Goal: Task Accomplishment & Management: Complete application form

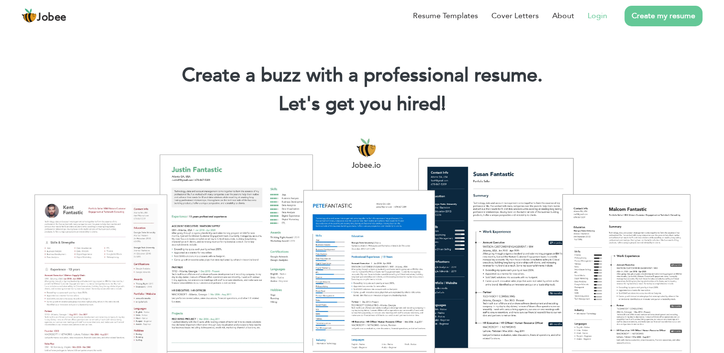
click at [598, 19] on link "Login" at bounding box center [597, 15] width 20 height 11
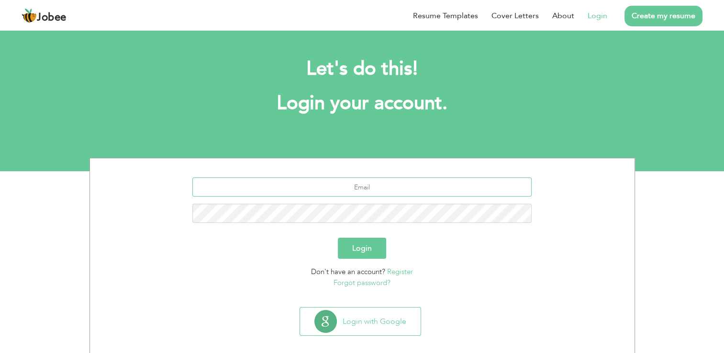
click at [382, 182] on input "text" at bounding box center [361, 186] width 339 height 19
type input "zahidislam08@gmail.com"
click at [338, 238] on button "Login" at bounding box center [362, 248] width 48 height 21
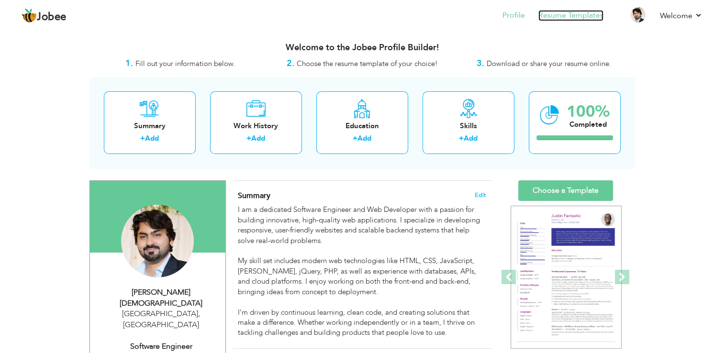
click at [576, 15] on link "Resume Templates" at bounding box center [570, 15] width 65 height 11
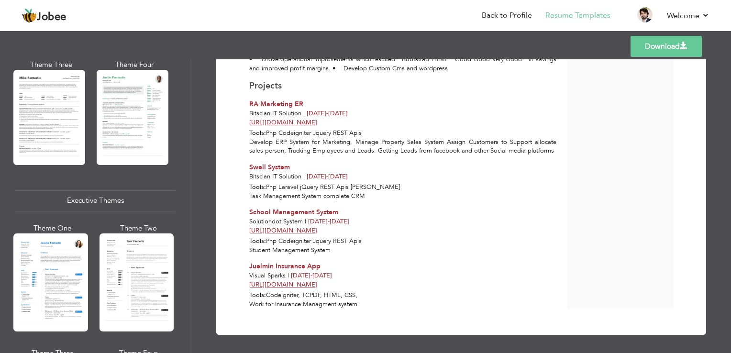
scroll to position [717, 0]
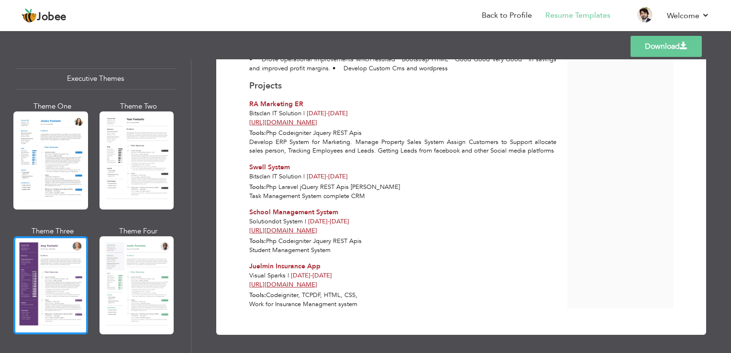
click at [57, 269] on div at bounding box center [50, 285] width 75 height 98
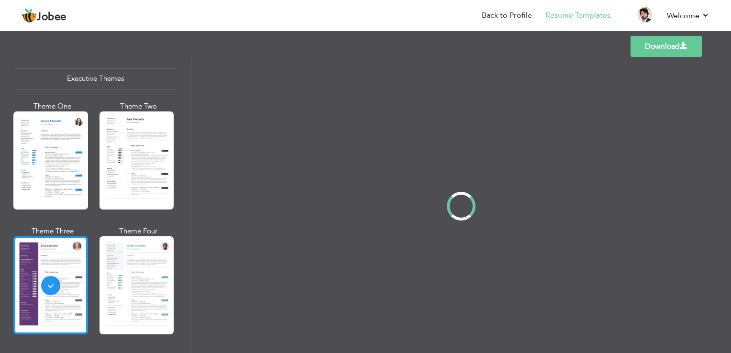
scroll to position [0, 0]
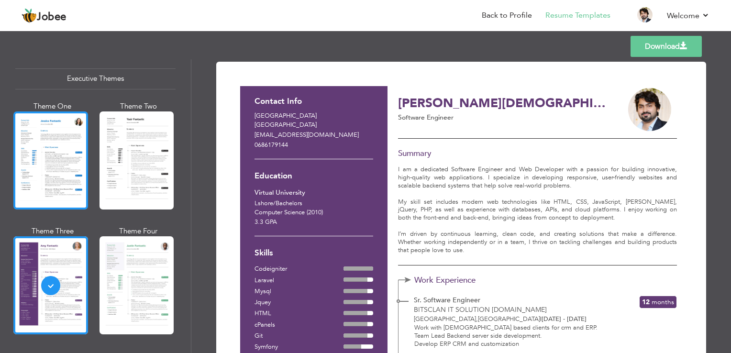
click at [71, 150] on div at bounding box center [50, 160] width 75 height 98
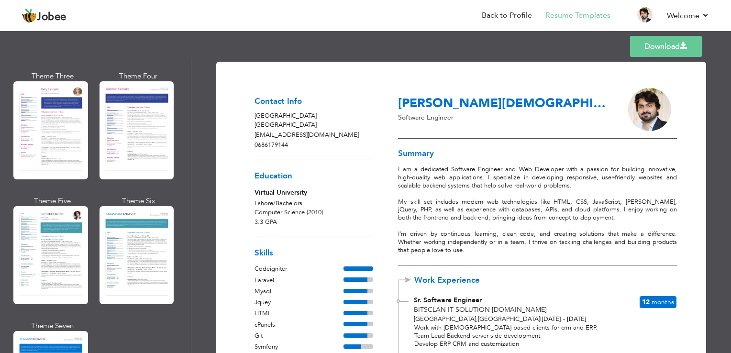
scroll to position [1291, 0]
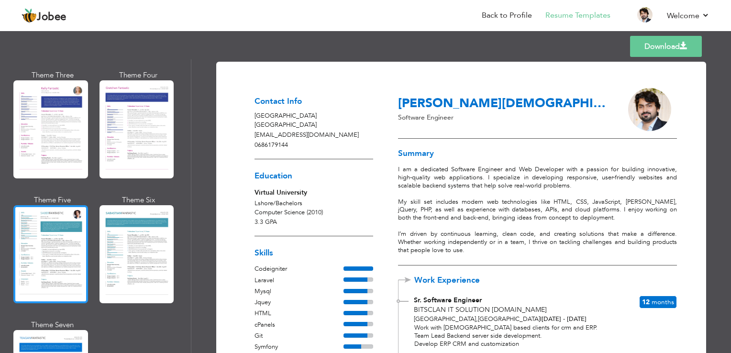
click at [33, 230] on div at bounding box center [50, 254] width 75 height 98
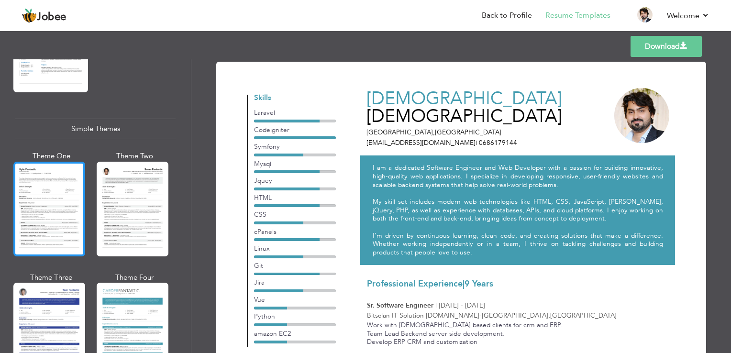
scroll to position [1658, 0]
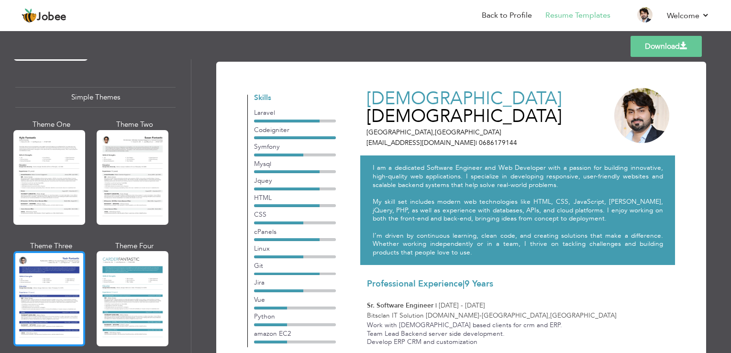
click at [47, 254] on div at bounding box center [49, 298] width 72 height 95
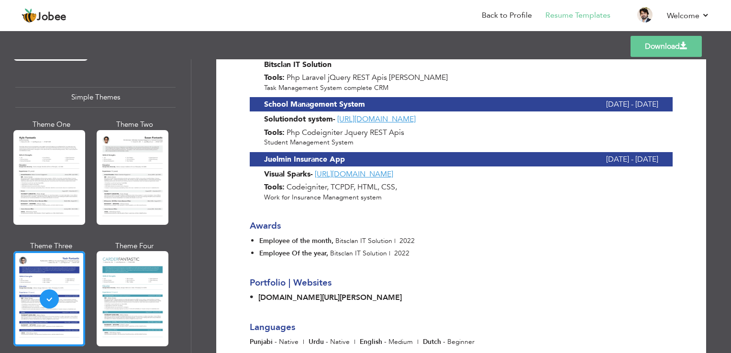
scroll to position [823, 0]
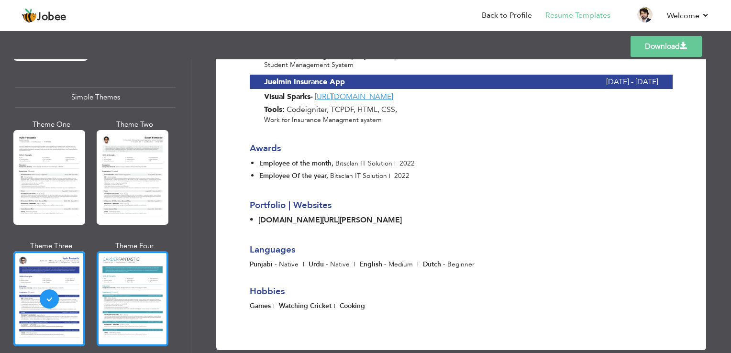
click at [122, 259] on div at bounding box center [133, 298] width 72 height 95
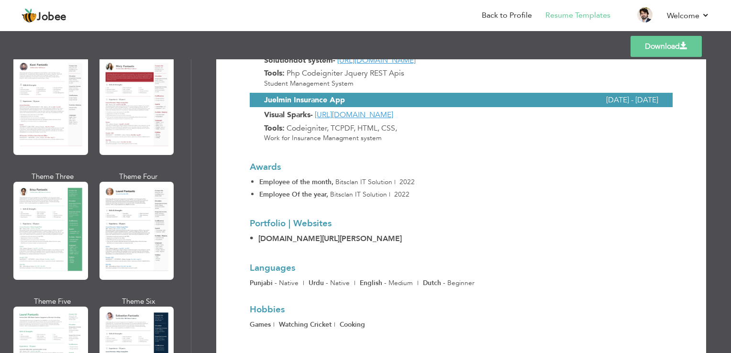
scroll to position [0, 0]
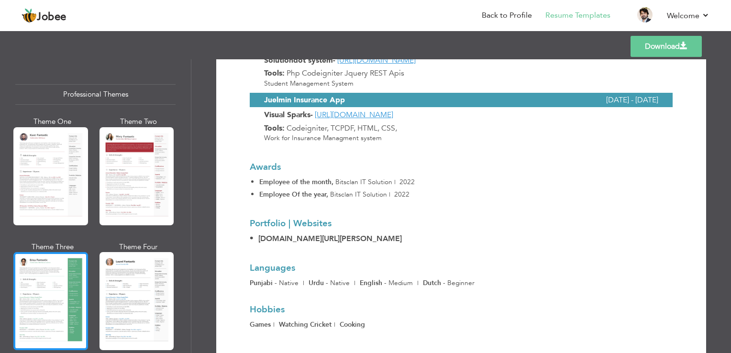
click at [57, 269] on div at bounding box center [50, 301] width 75 height 98
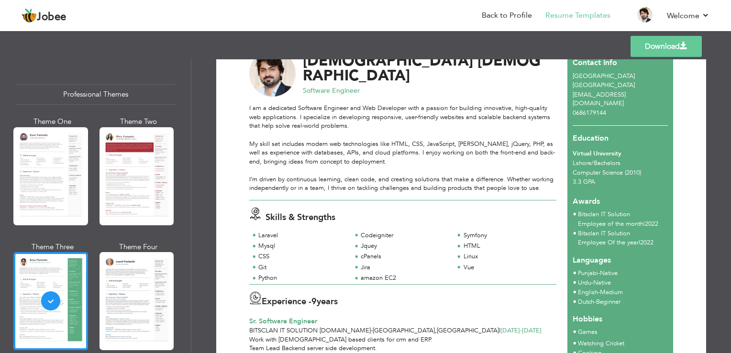
scroll to position [8, 0]
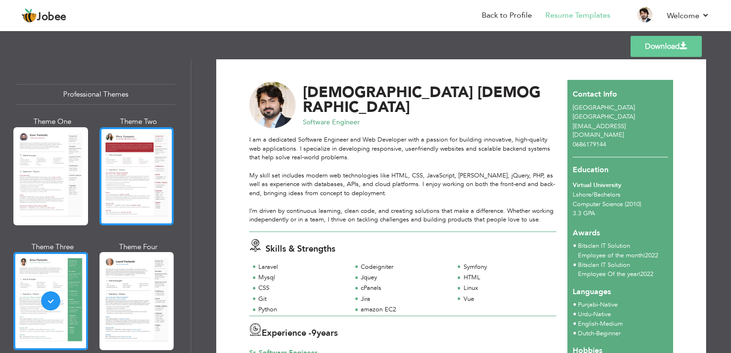
click at [116, 176] on div at bounding box center [136, 176] width 75 height 98
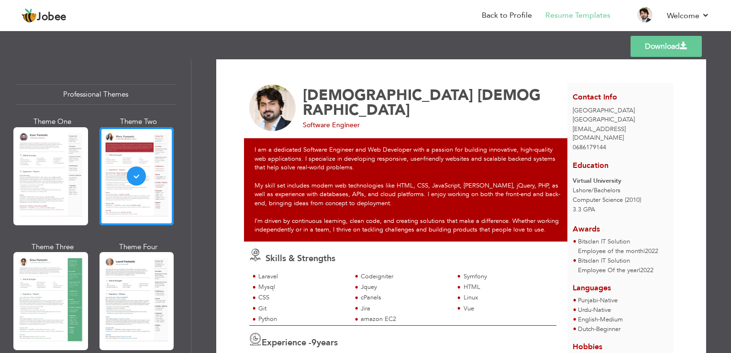
scroll to position [0, 0]
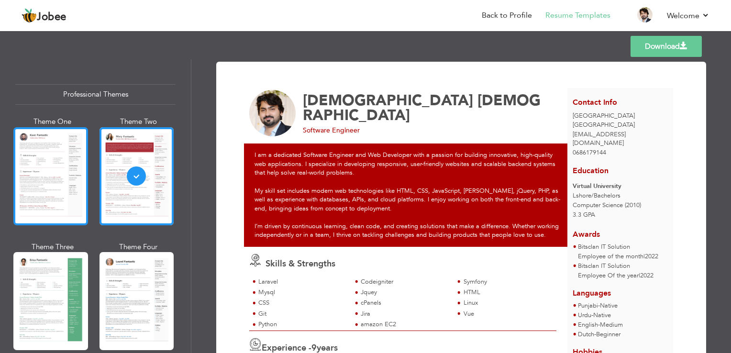
click at [46, 140] on div at bounding box center [50, 176] width 75 height 98
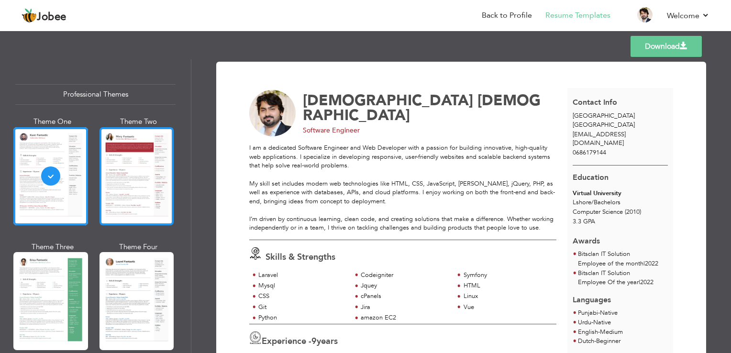
click at [119, 167] on div at bounding box center [136, 176] width 75 height 98
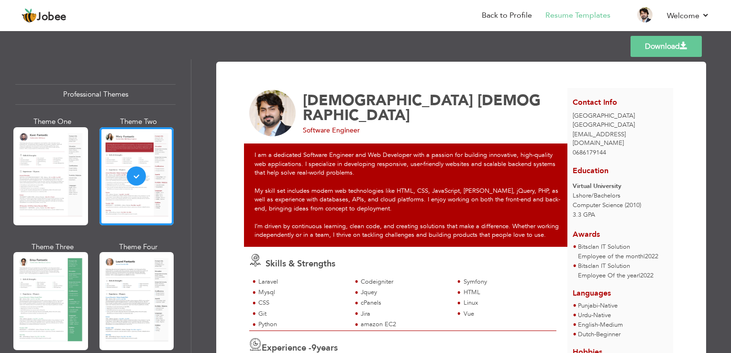
click at [250, 149] on div "I am a dedicated Software Engineer and Web Developer with a passion for buildin…" at bounding box center [408, 194] width 329 height 103
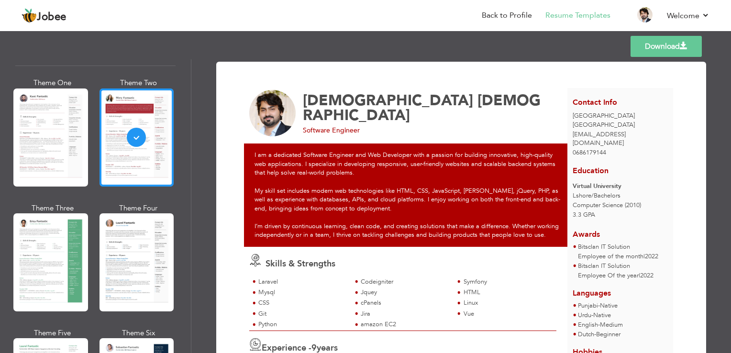
scroll to position [96, 0]
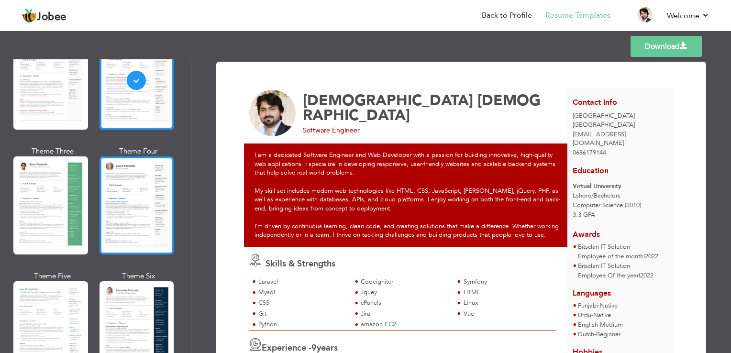
click at [122, 188] on div at bounding box center [136, 205] width 75 height 98
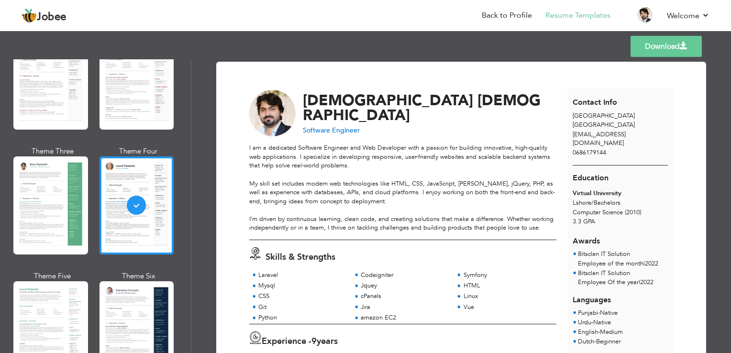
scroll to position [0, 0]
click at [139, 199] on div at bounding box center [136, 205] width 75 height 98
click at [516, 16] on link "Back to Profile" at bounding box center [507, 15] width 50 height 11
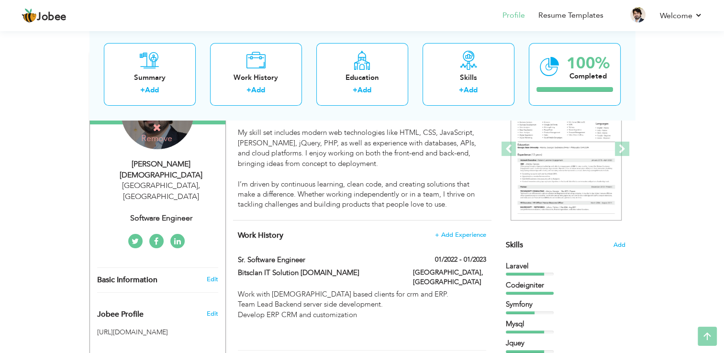
scroll to position [143, 0]
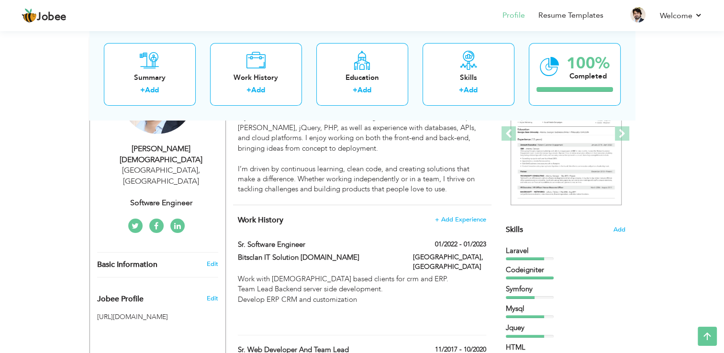
click at [178, 222] on icon at bounding box center [177, 226] width 7 height 8
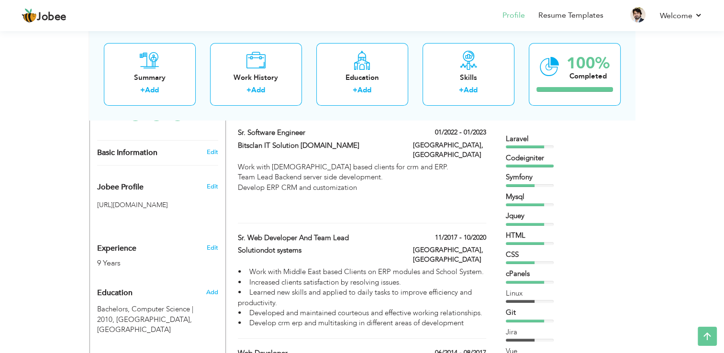
scroll to position [239, 0]
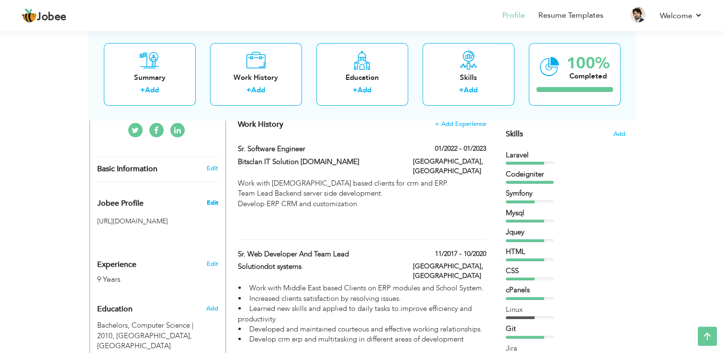
click at [212, 199] on span "Edit" at bounding box center [211, 203] width 11 height 9
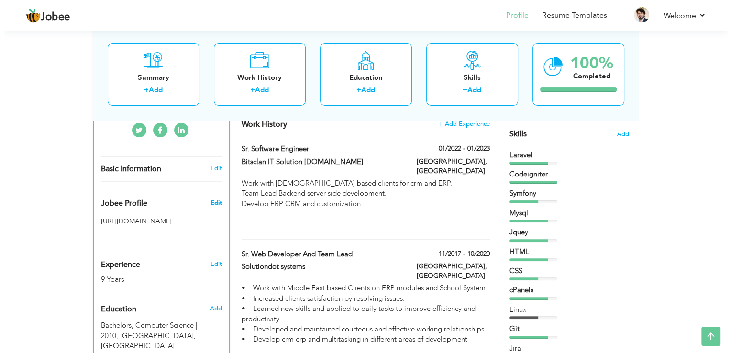
type input "zahidislam08"
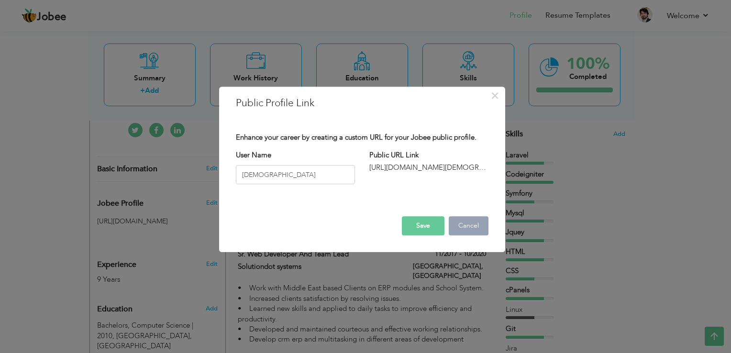
click at [468, 228] on button "Cancel" at bounding box center [469, 225] width 40 height 19
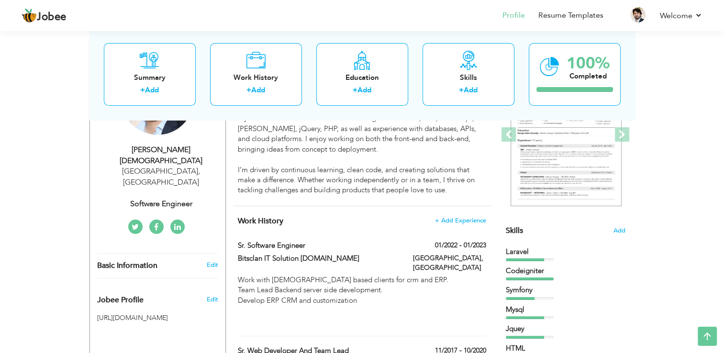
scroll to position [0, 0]
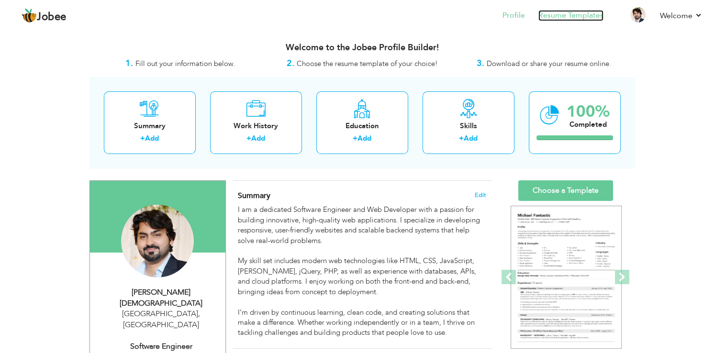
click at [570, 17] on link "Resume Templates" at bounding box center [570, 15] width 65 height 11
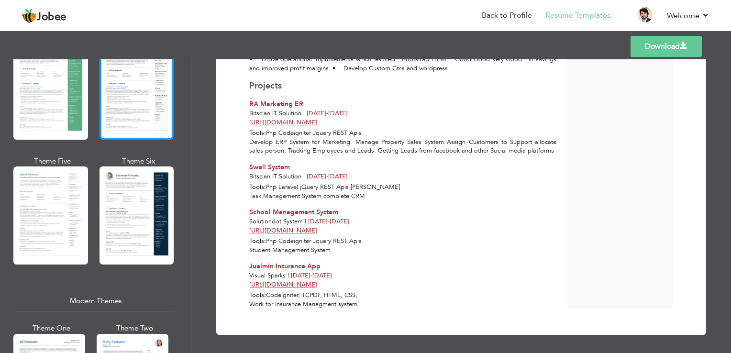
scroll to position [239, 0]
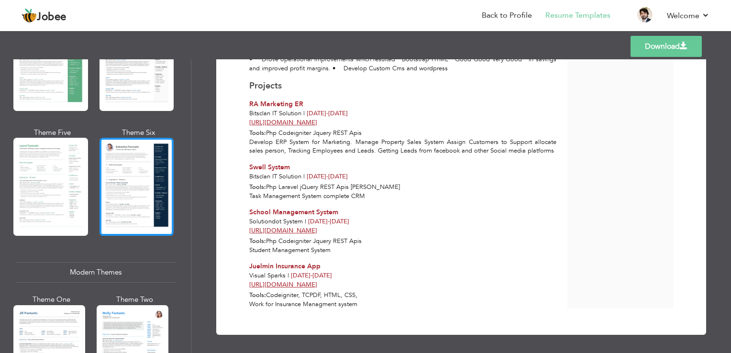
click at [151, 199] on div at bounding box center [136, 187] width 75 height 98
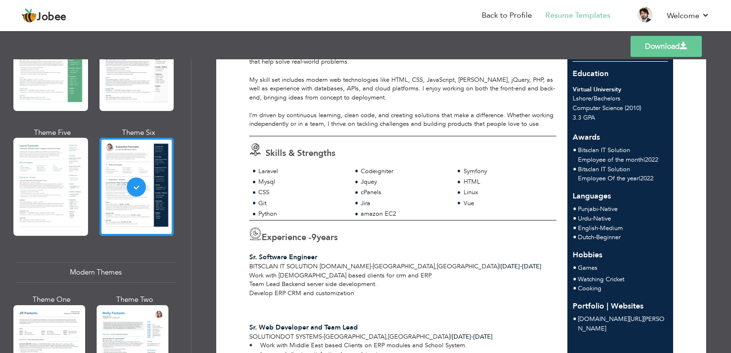
scroll to position [143, 0]
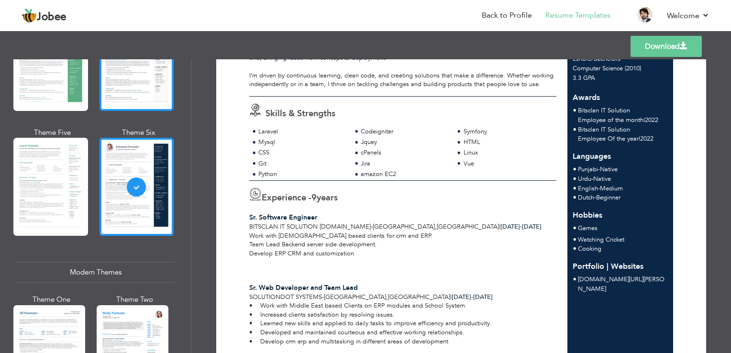
click at [117, 96] on div at bounding box center [136, 62] width 75 height 98
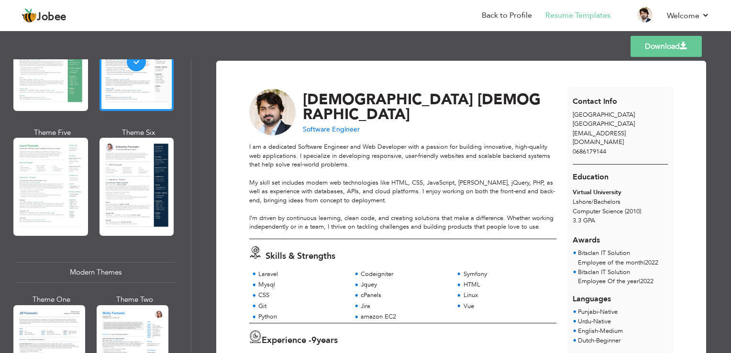
scroll to position [0, 0]
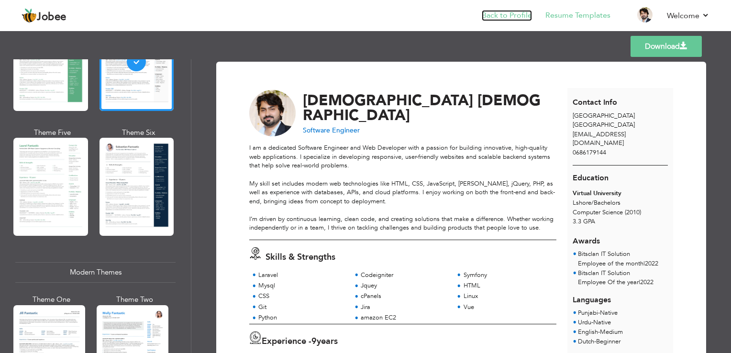
click at [507, 17] on link "Back to Profile" at bounding box center [507, 15] width 50 height 11
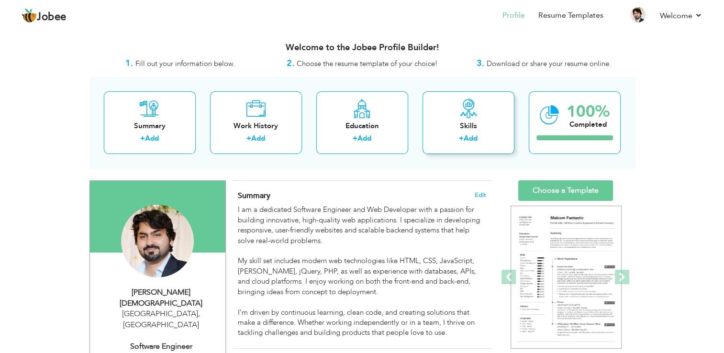
click at [454, 129] on div "Skills" at bounding box center [468, 126] width 77 height 10
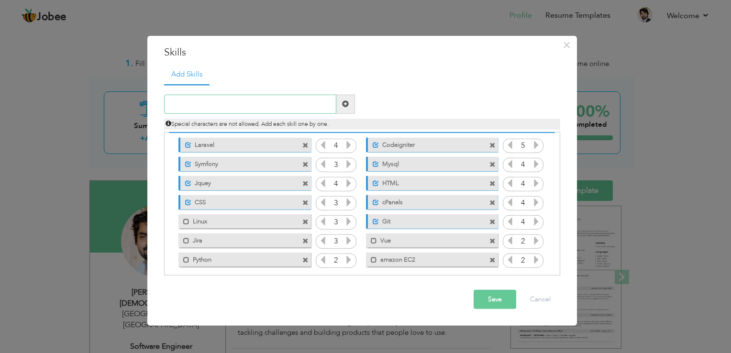
scroll to position [21, 0]
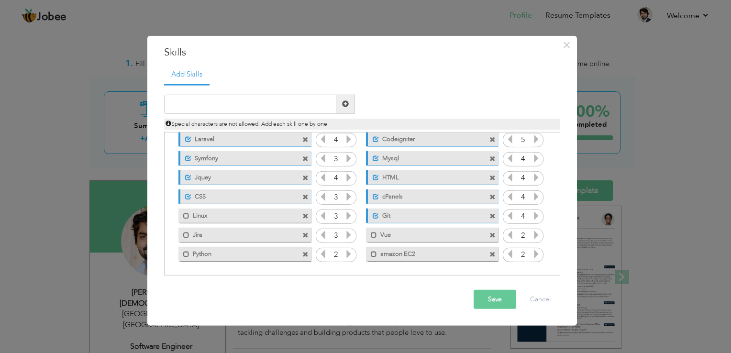
click at [507, 301] on button "Save" at bounding box center [495, 299] width 43 height 19
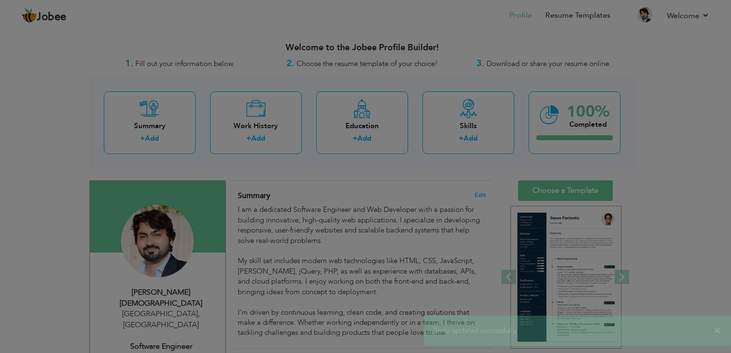
click at [563, 44] on span "×" at bounding box center [567, 44] width 8 height 17
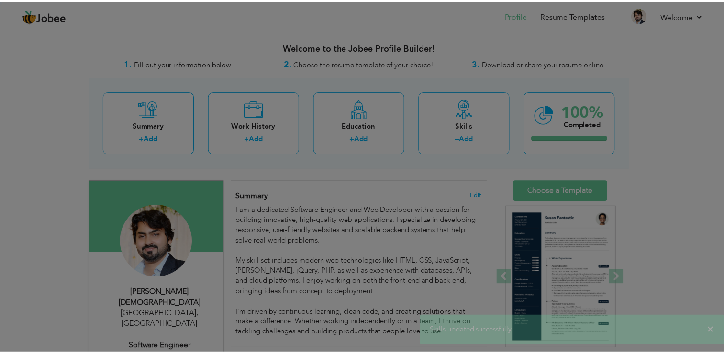
scroll to position [0, 0]
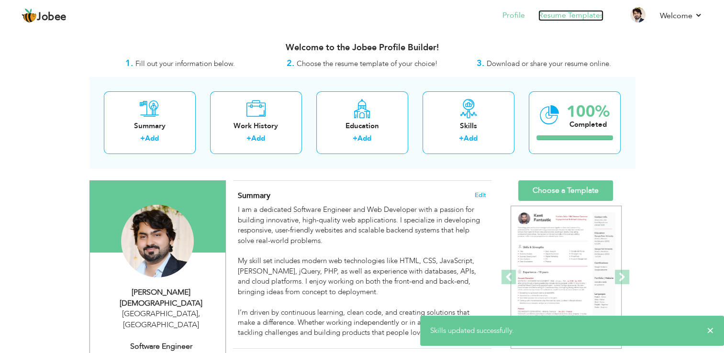
click at [552, 16] on link "Resume Templates" at bounding box center [570, 15] width 65 height 11
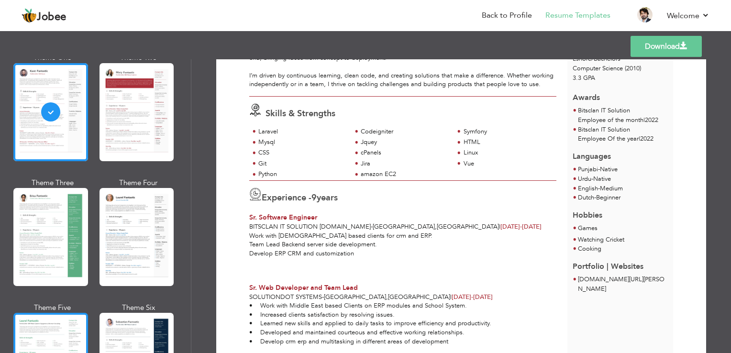
scroll to position [143, 0]
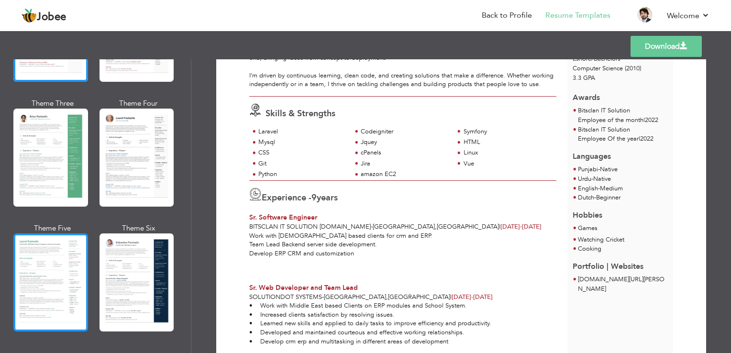
click at [69, 255] on div at bounding box center [50, 282] width 75 height 98
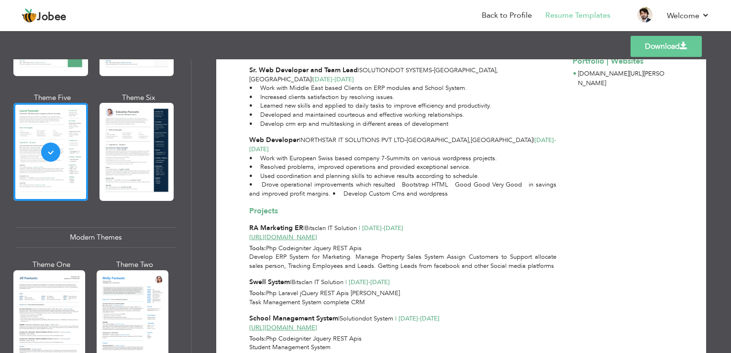
scroll to position [287, 0]
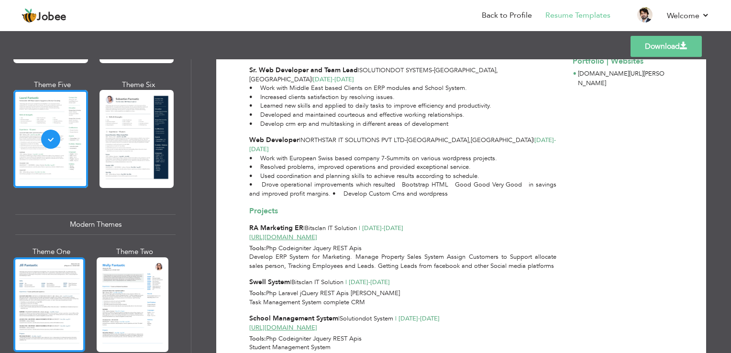
click at [36, 288] on div at bounding box center [49, 304] width 72 height 95
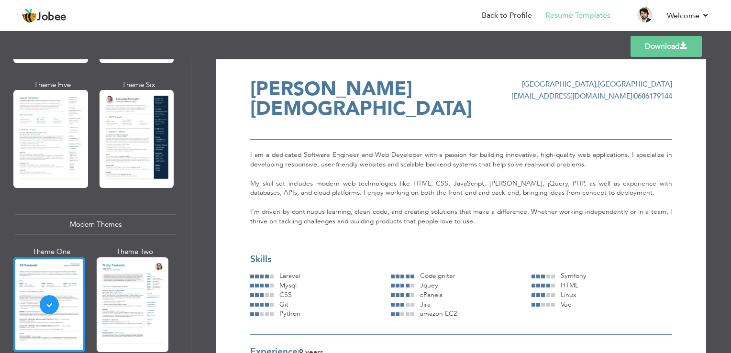
scroll to position [0, 0]
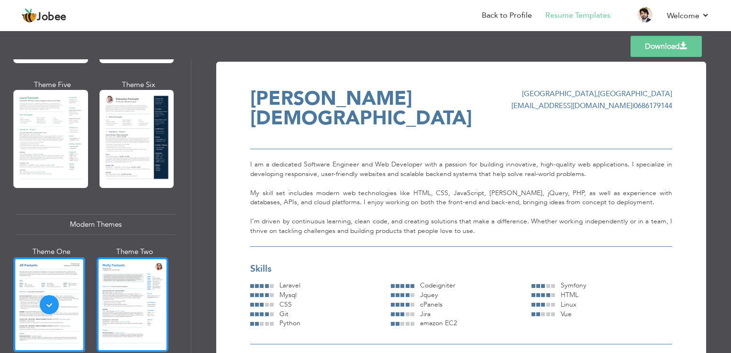
click at [126, 285] on div at bounding box center [133, 304] width 72 height 95
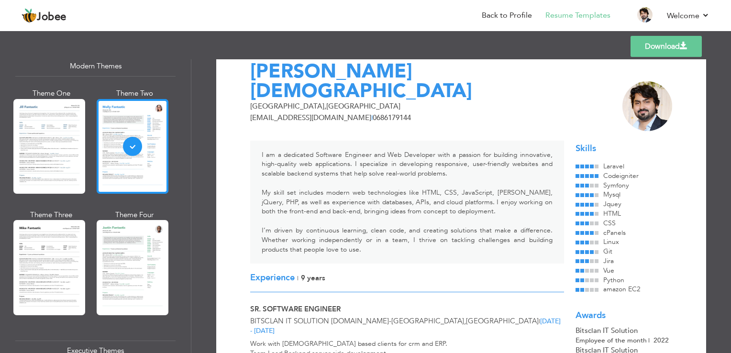
scroll to position [526, 0]
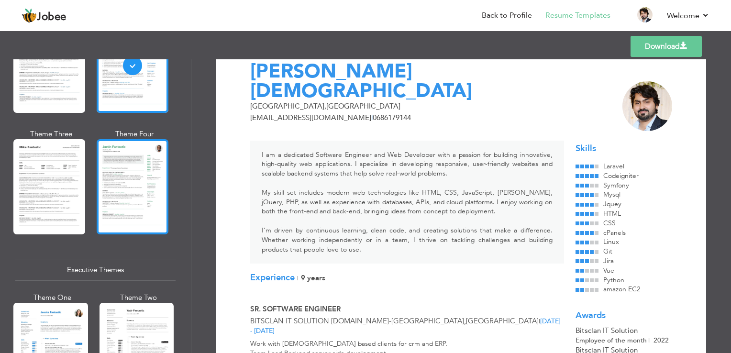
click at [126, 194] on div at bounding box center [133, 186] width 72 height 95
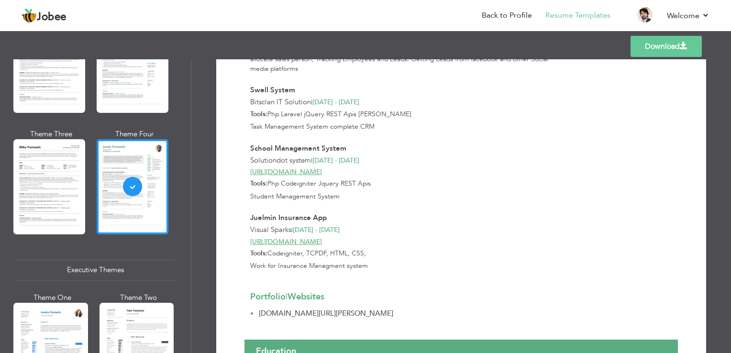
scroll to position [717, 0]
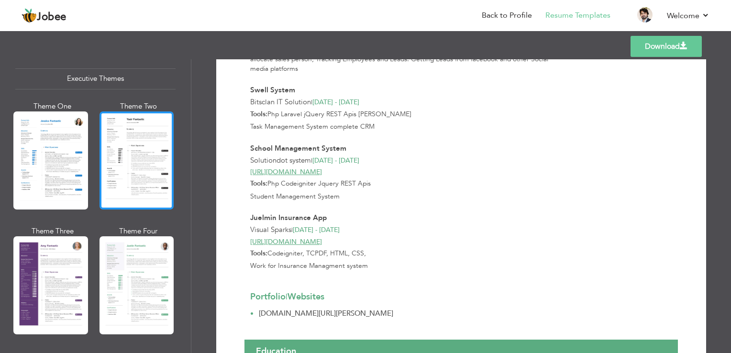
click at [145, 181] on div at bounding box center [136, 160] width 75 height 98
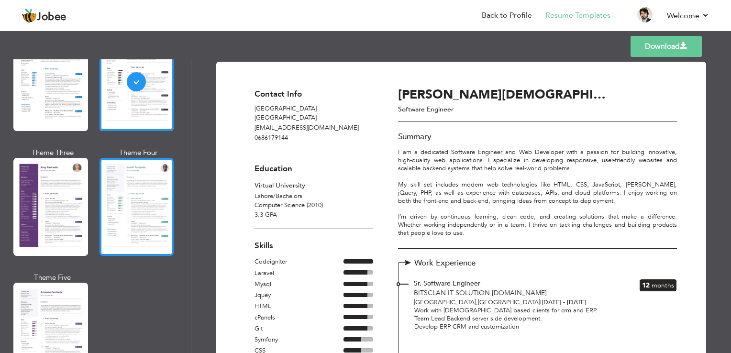
scroll to position [813, 0]
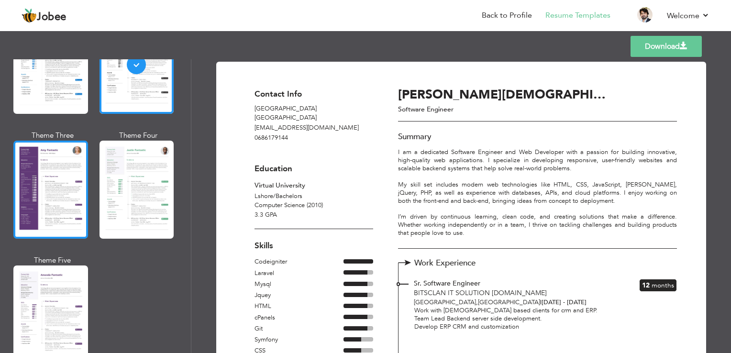
click at [45, 200] on div at bounding box center [50, 190] width 75 height 98
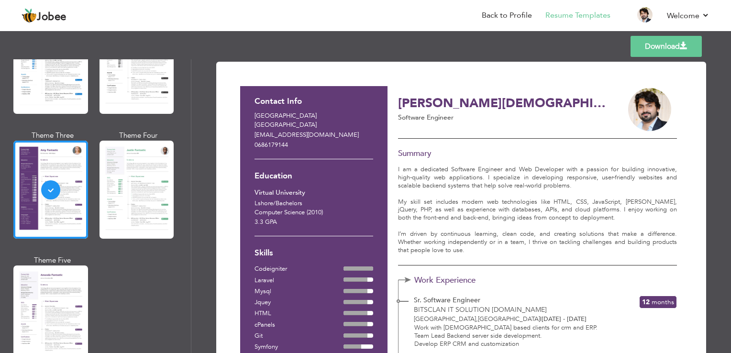
scroll to position [48, 0]
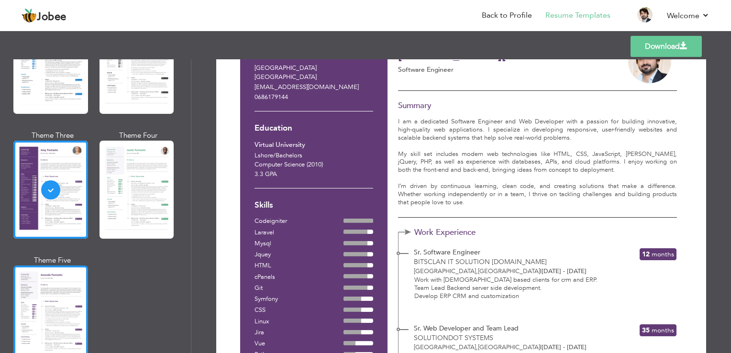
click at [29, 303] on div at bounding box center [50, 314] width 75 height 98
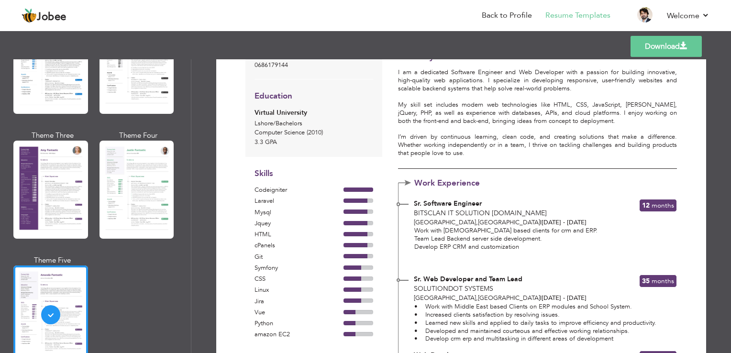
scroll to position [0, 0]
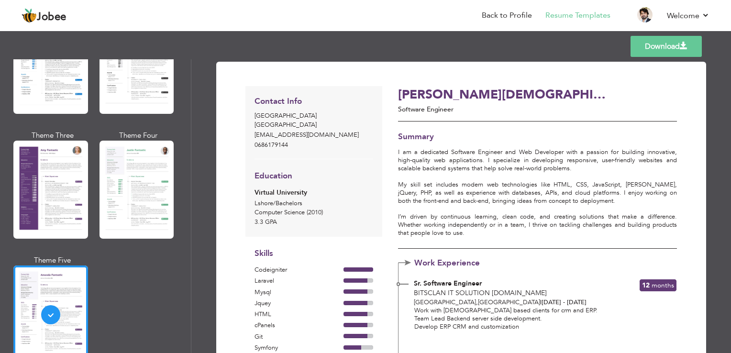
click at [651, 47] on link "Download" at bounding box center [665, 46] width 71 height 21
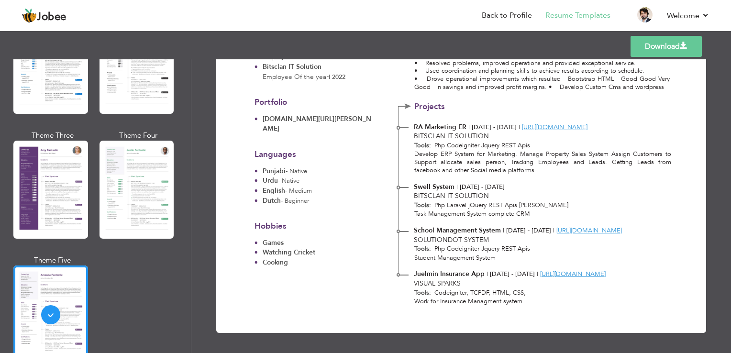
scroll to position [368, 0]
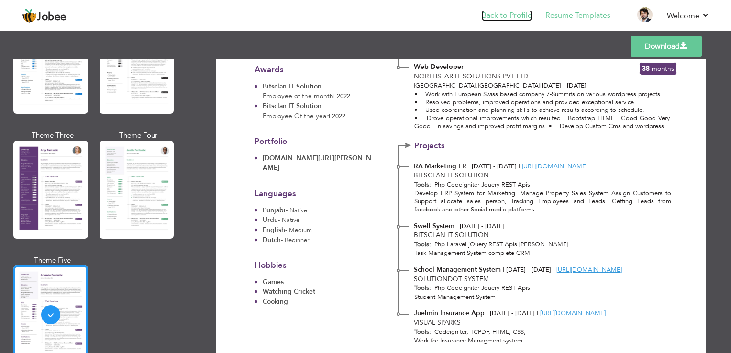
click at [510, 12] on link "Back to Profile" at bounding box center [507, 15] width 50 height 11
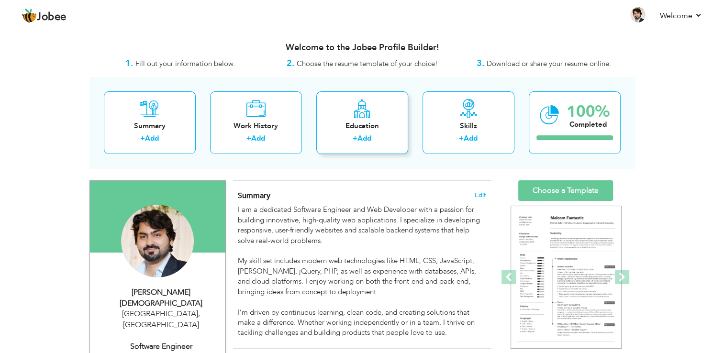
click at [374, 122] on div "Education" at bounding box center [362, 126] width 77 height 10
radio input "true"
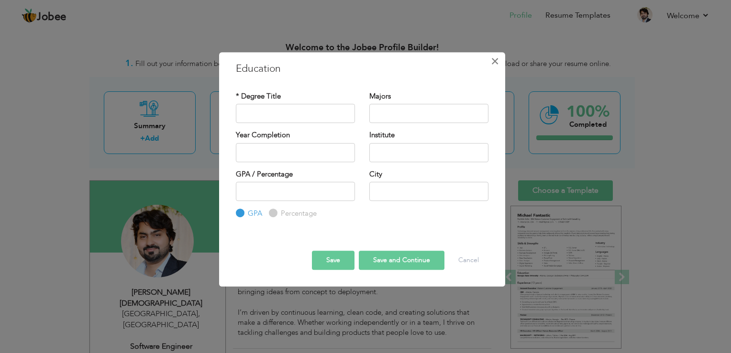
click at [494, 60] on span "×" at bounding box center [495, 61] width 8 height 17
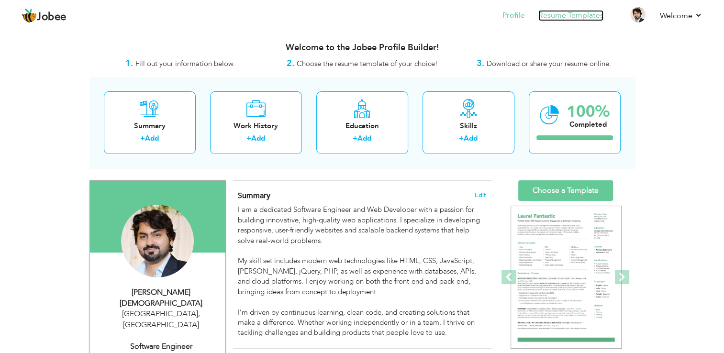
click at [580, 11] on link "Resume Templates" at bounding box center [570, 15] width 65 height 11
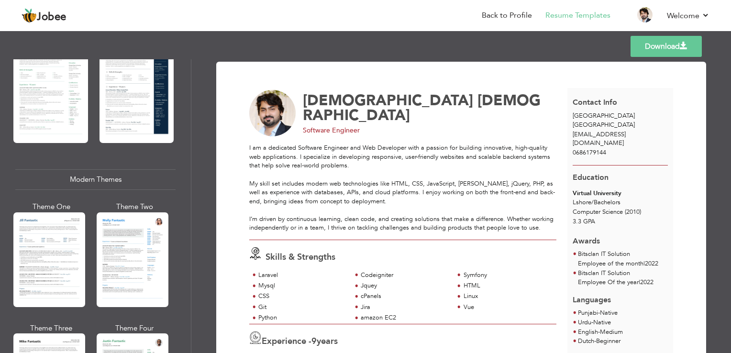
scroll to position [383, 0]
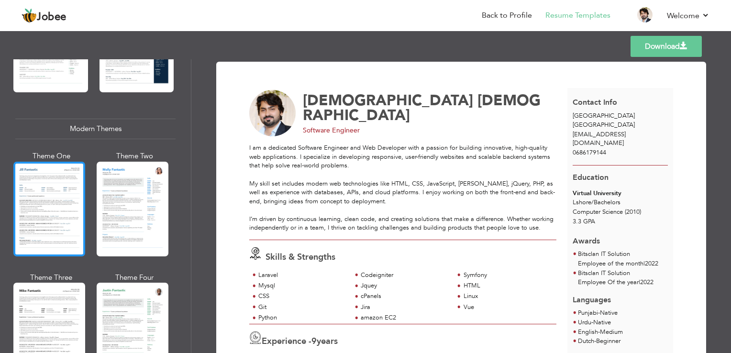
click at [67, 210] on div at bounding box center [49, 209] width 72 height 95
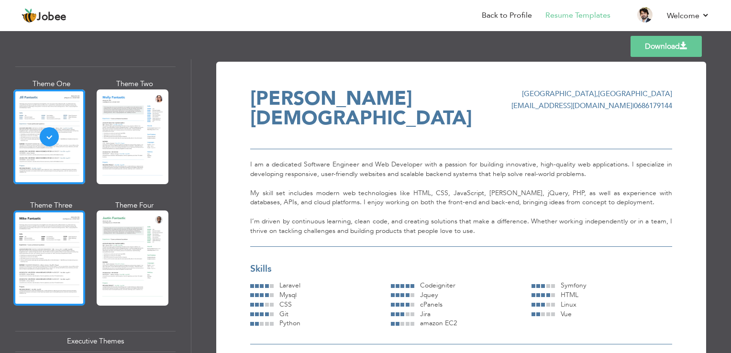
scroll to position [526, 0]
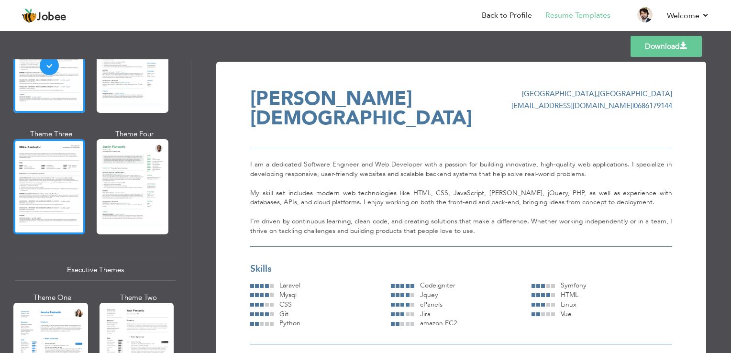
click at [62, 178] on div at bounding box center [49, 186] width 72 height 95
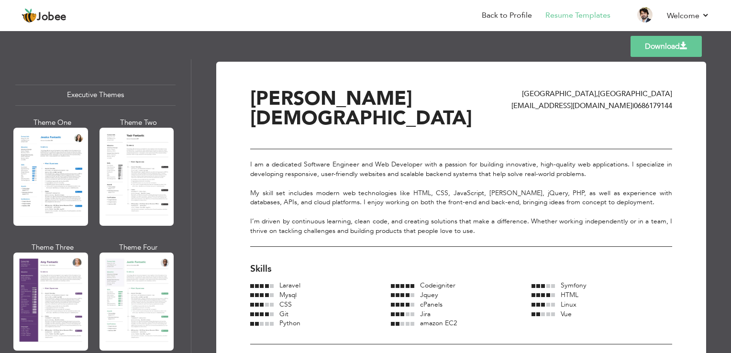
scroll to position [717, 0]
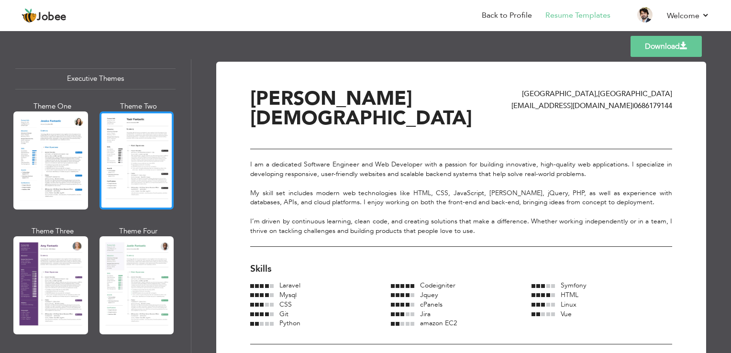
click at [134, 175] on div at bounding box center [136, 160] width 75 height 98
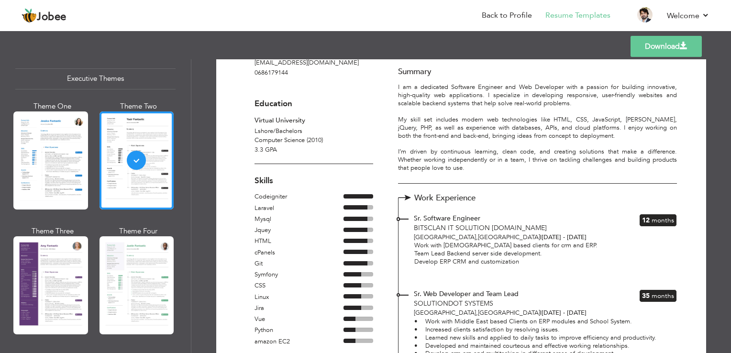
scroll to position [0, 0]
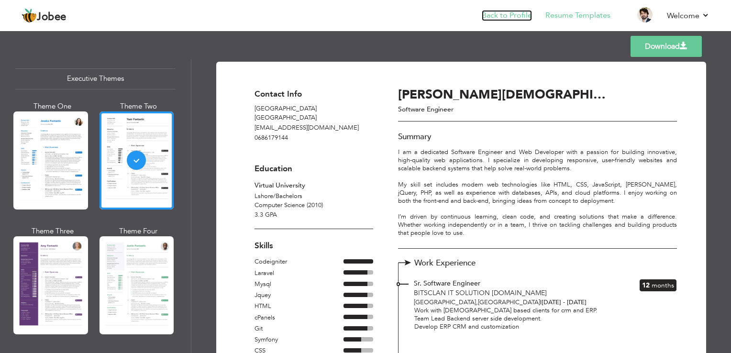
click at [503, 12] on link "Back to Profile" at bounding box center [507, 15] width 50 height 11
